Goal: Information Seeking & Learning: Learn about a topic

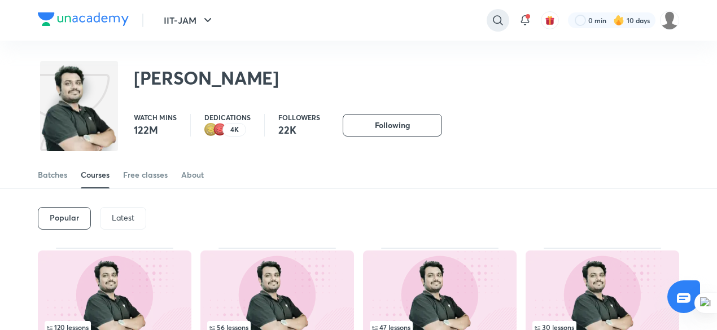
click at [492, 23] on icon at bounding box center [498, 21] width 14 height 14
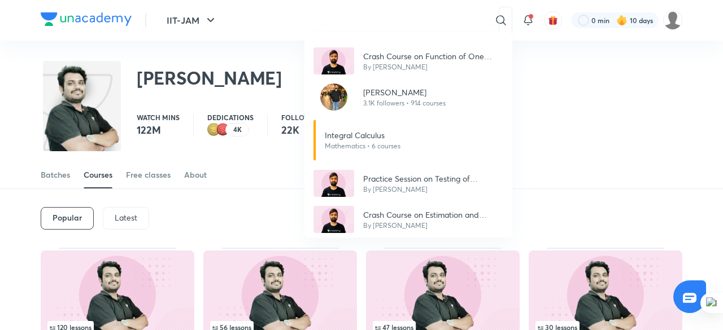
click at [208, 228] on div "Crash Course on Function of One Variable By [PERSON_NAME] 3.1K followers • 914 …" at bounding box center [361, 165] width 723 height 330
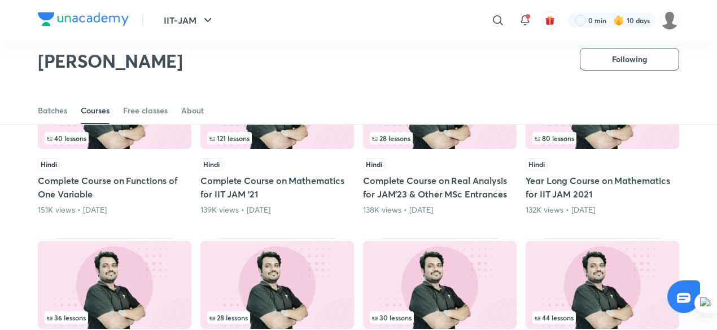
scroll to position [478, 0]
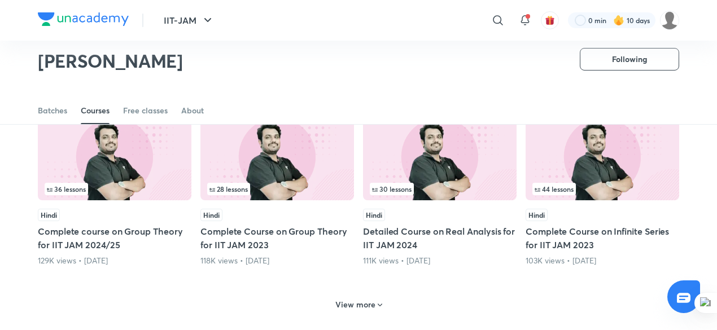
click at [367, 302] on h6 "View more" at bounding box center [355, 304] width 40 height 11
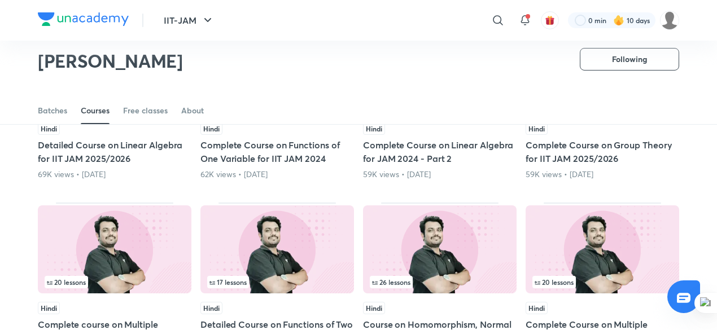
scroll to position [1010, 0]
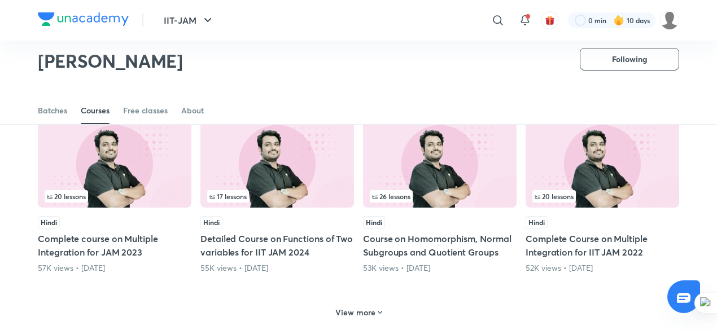
click at [364, 313] on h6 "View more" at bounding box center [355, 312] width 40 height 11
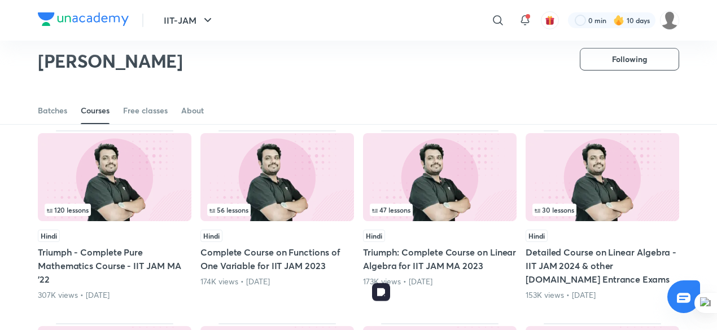
scroll to position [0, 0]
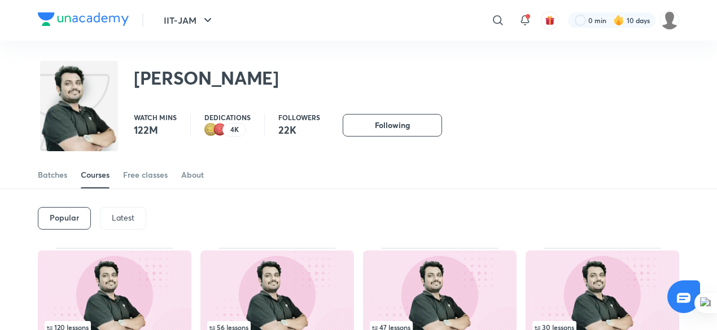
click at [124, 217] on p "Latest" at bounding box center [123, 217] width 23 height 9
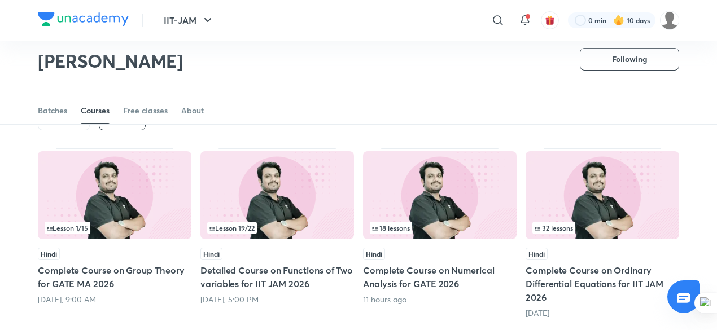
scroll to position [64, 0]
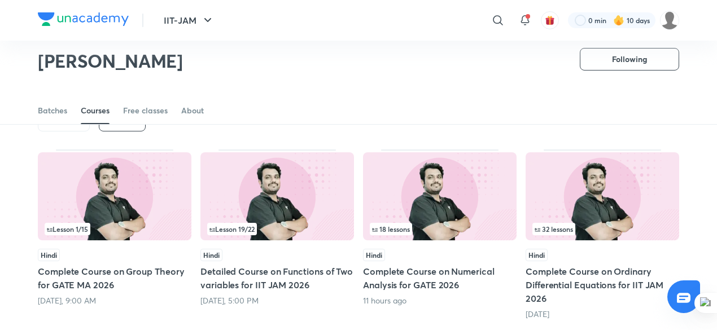
drag, startPoint x: 424, startPoint y: 206, endPoint x: 300, endPoint y: 60, distance: 191.2
click at [300, 60] on div "[PERSON_NAME] Following" at bounding box center [358, 55] width 641 height 62
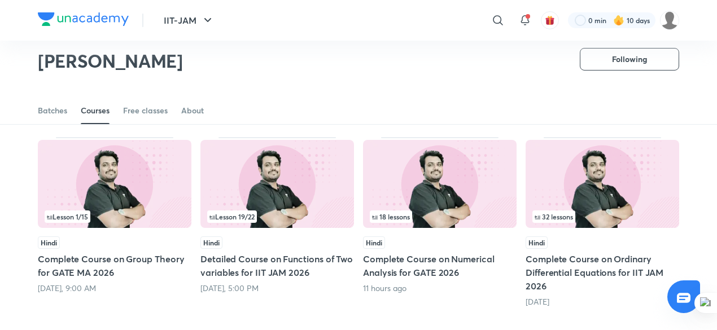
scroll to position [76, 0]
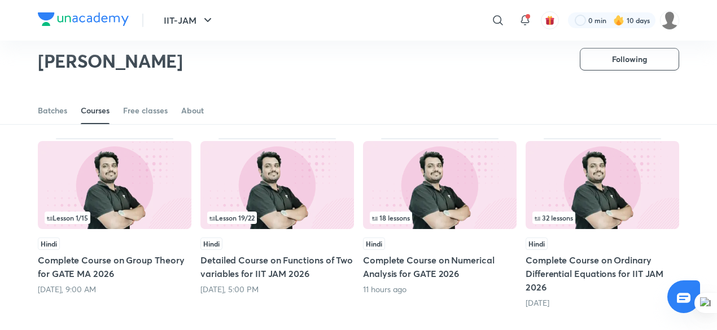
click at [401, 273] on h5 "Complete Course on Numerical Analysis for GATE 2026" at bounding box center [440, 267] width 154 height 27
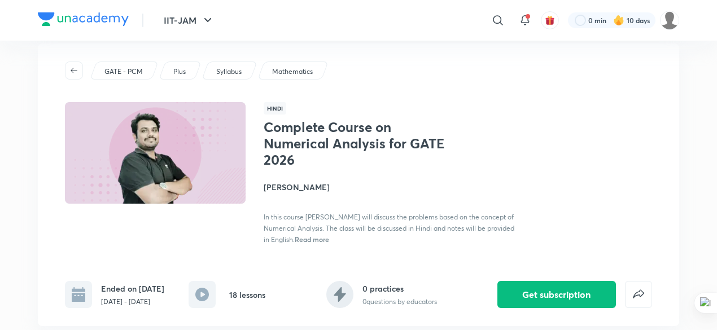
scroll to position [17, 0]
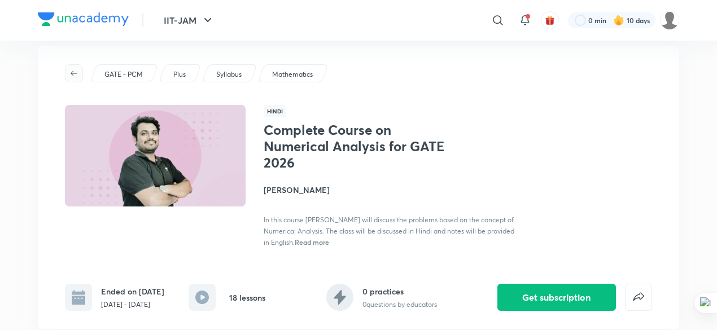
click at [68, 78] on button "button" at bounding box center [74, 73] width 18 height 18
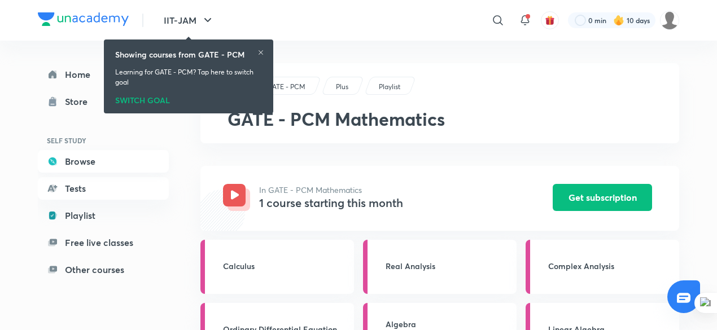
click at [135, 156] on link "Browse" at bounding box center [103, 161] width 131 height 23
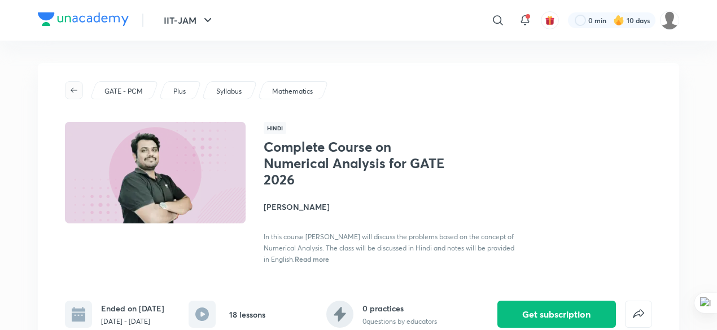
click at [72, 94] on icon "button" at bounding box center [73, 90] width 9 height 9
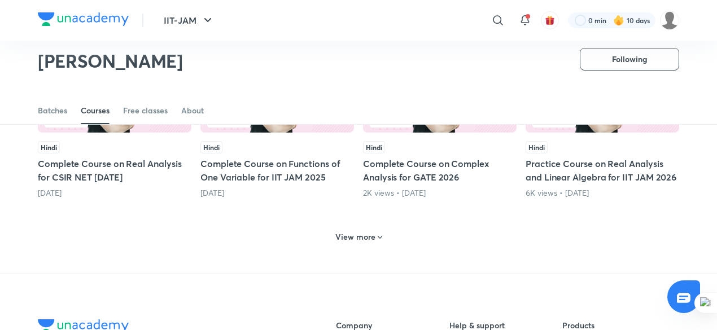
scroll to position [546, 0]
click at [368, 224] on div "View more" at bounding box center [358, 235] width 641 height 29
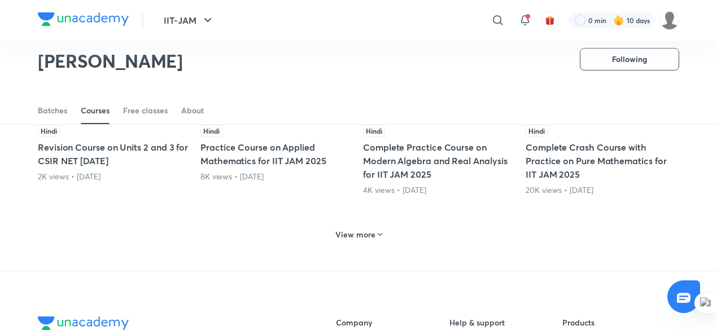
scroll to position [1102, 0]
click at [361, 230] on h6 "View more" at bounding box center [355, 233] width 40 height 11
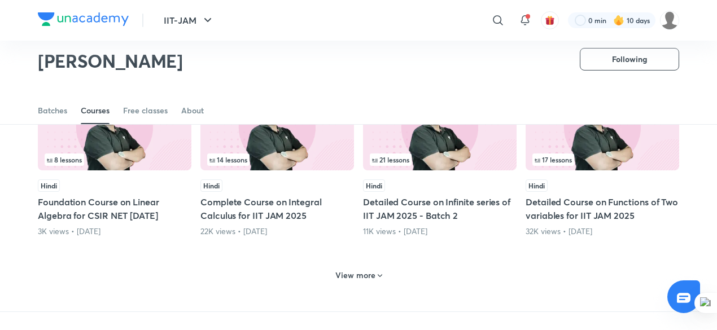
scroll to position [1633, 0]
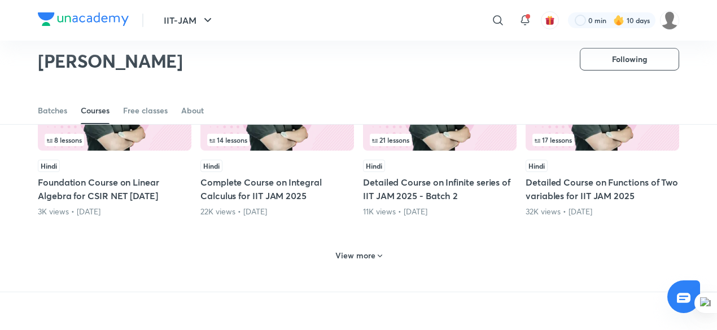
click at [355, 261] on h6 "View more" at bounding box center [355, 255] width 40 height 11
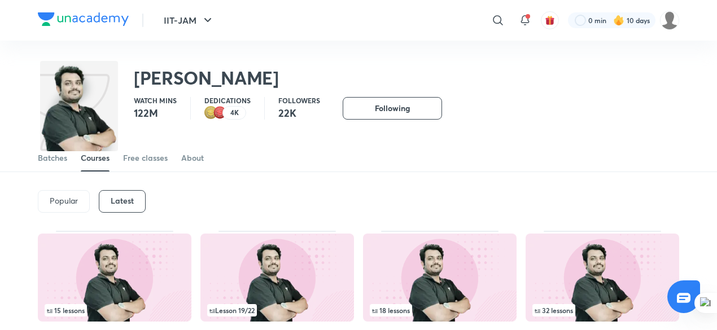
scroll to position [0, 0]
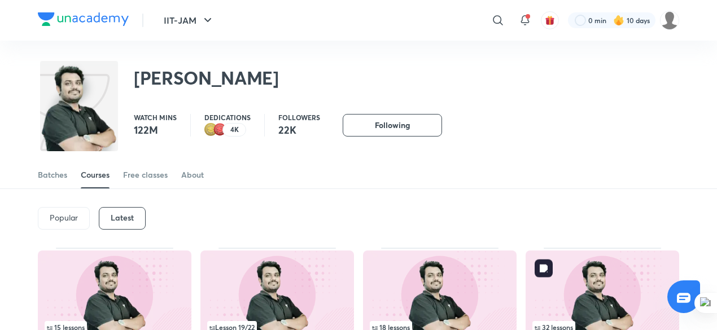
click at [573, 277] on img at bounding box center [603, 295] width 154 height 88
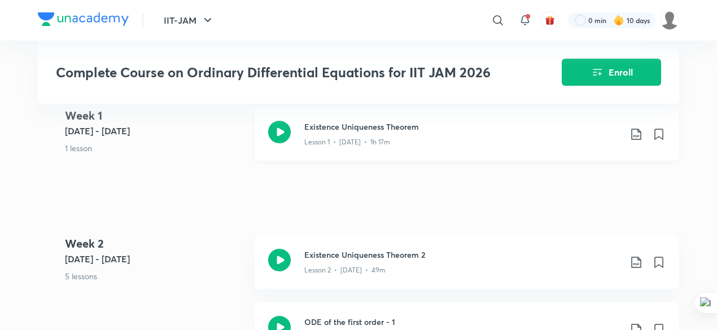
scroll to position [401, 0]
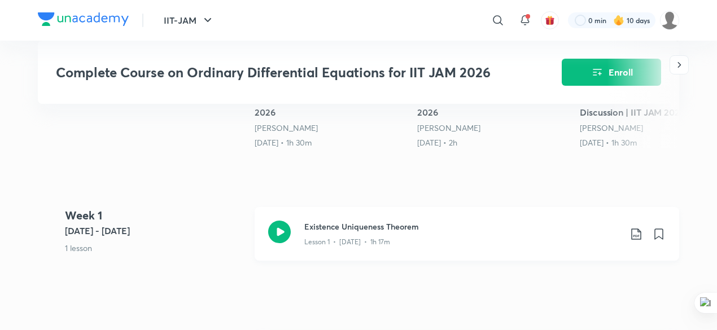
click at [272, 234] on icon at bounding box center [279, 232] width 23 height 23
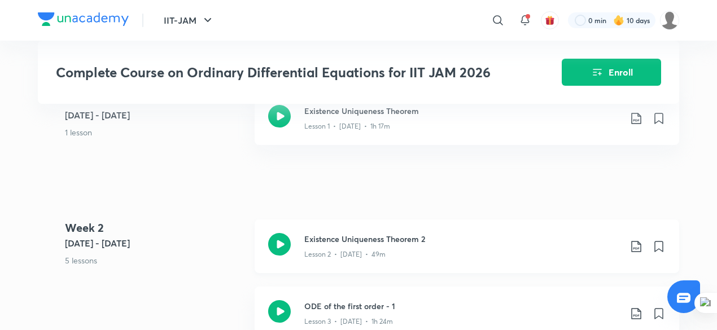
click at [339, 241] on h3 "Existence Uniqueness Theorem 2" at bounding box center [462, 239] width 316 height 12
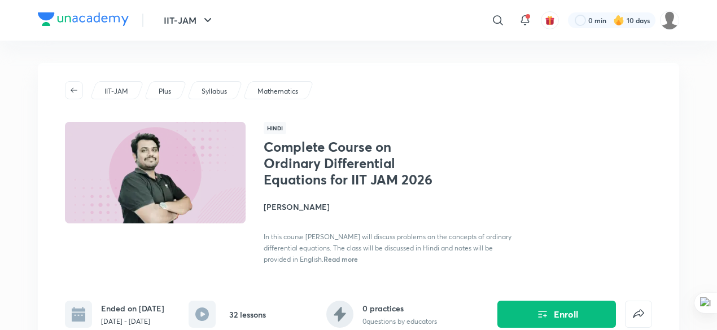
scroll to position [289, 0]
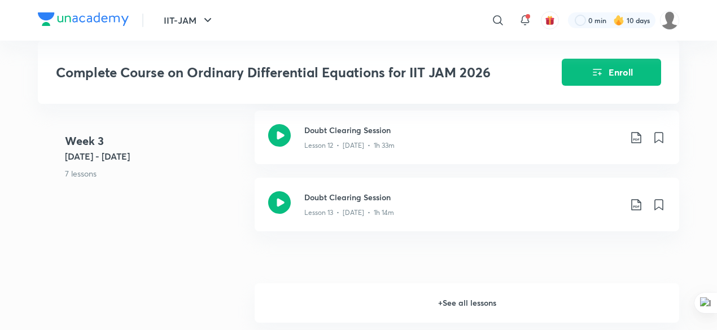
scroll to position [1361, 0]
click at [403, 295] on h6 "+ See all lessons" at bounding box center [467, 302] width 425 height 40
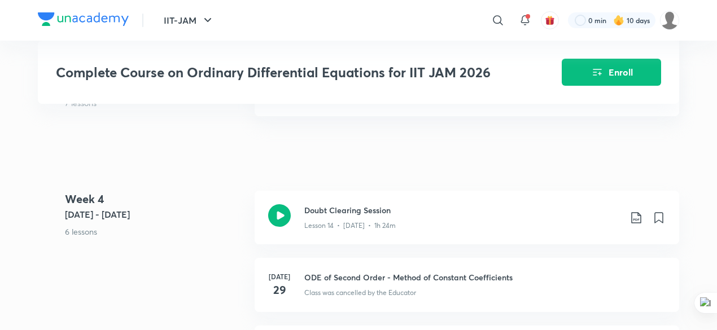
scroll to position [1465, 0]
